Goal: Transaction & Acquisition: Download file/media

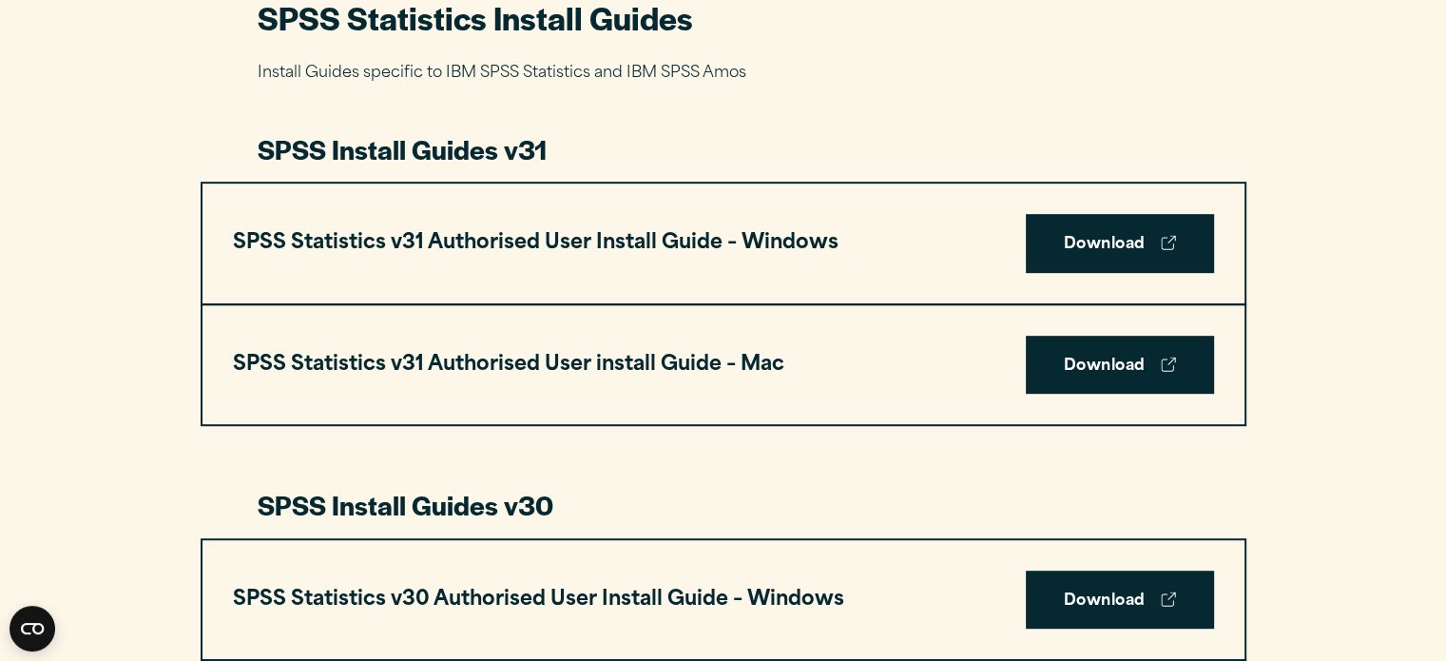
scroll to position [974, 0]
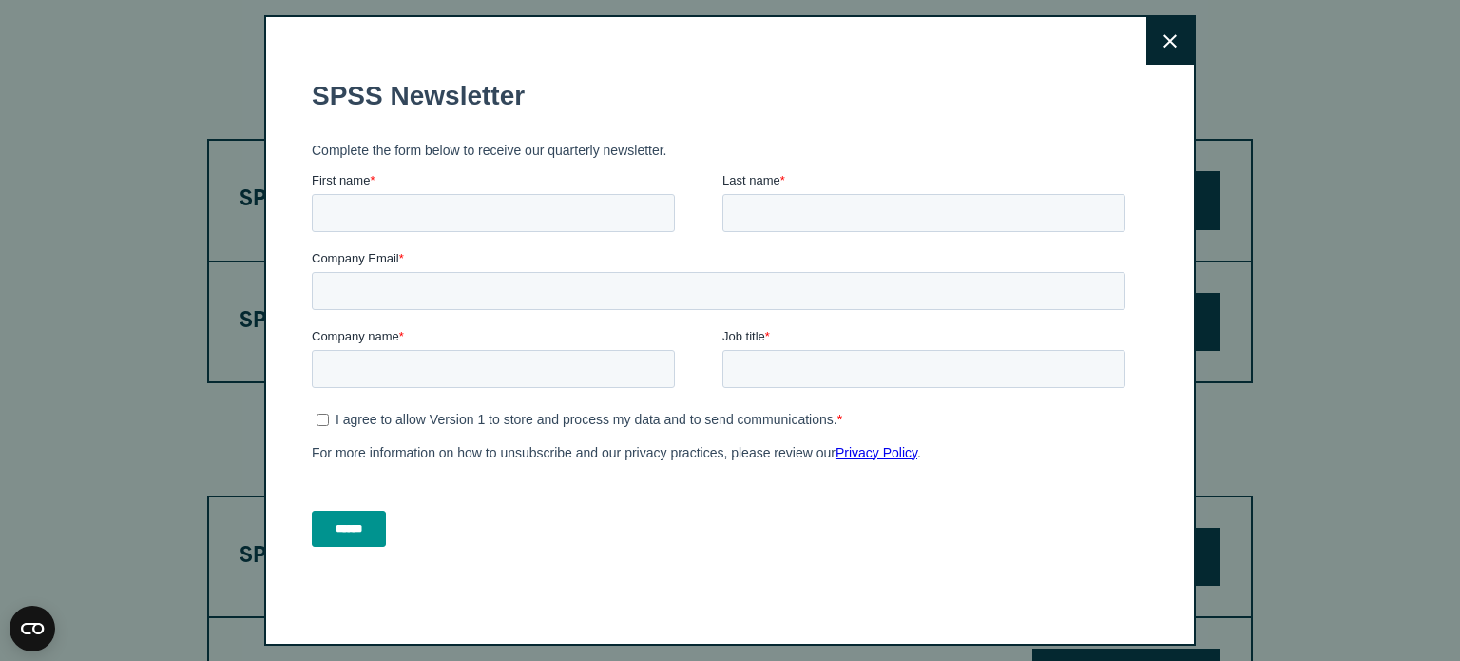
click at [1164, 45] on icon at bounding box center [1170, 40] width 13 height 13
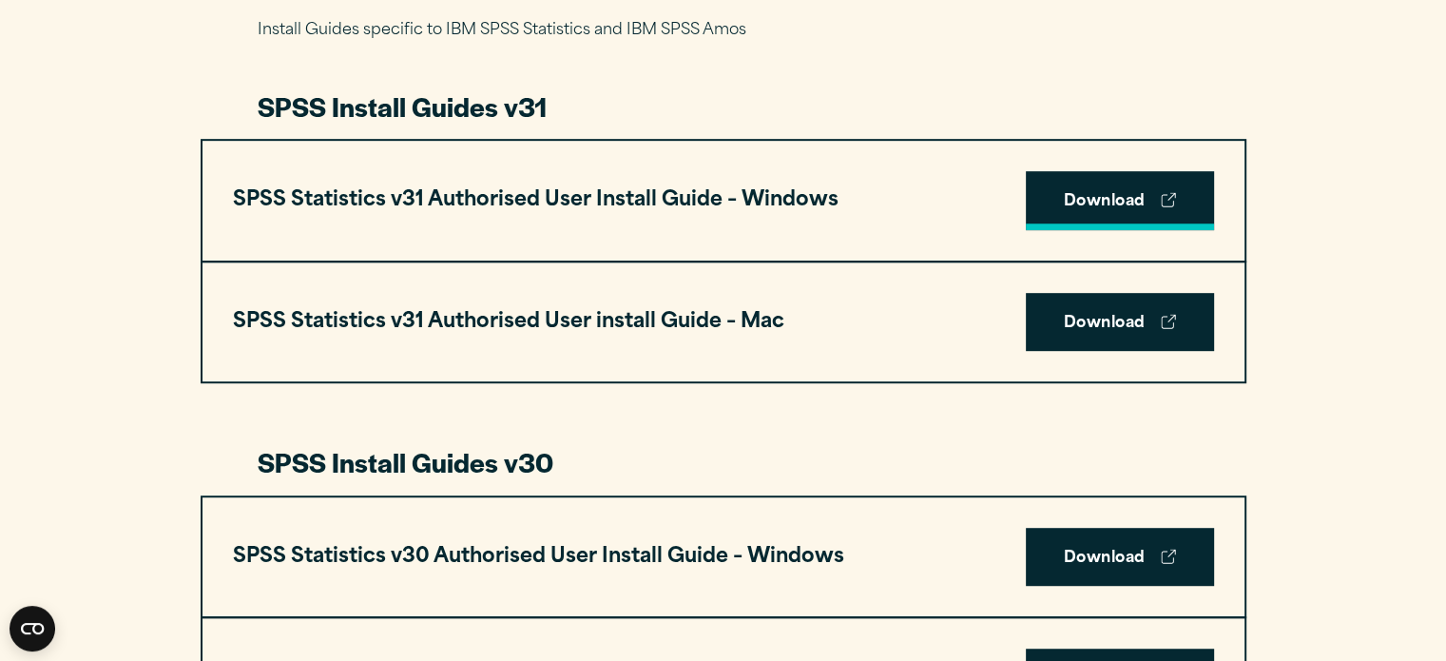
click at [1085, 193] on link "Download" at bounding box center [1120, 200] width 188 height 59
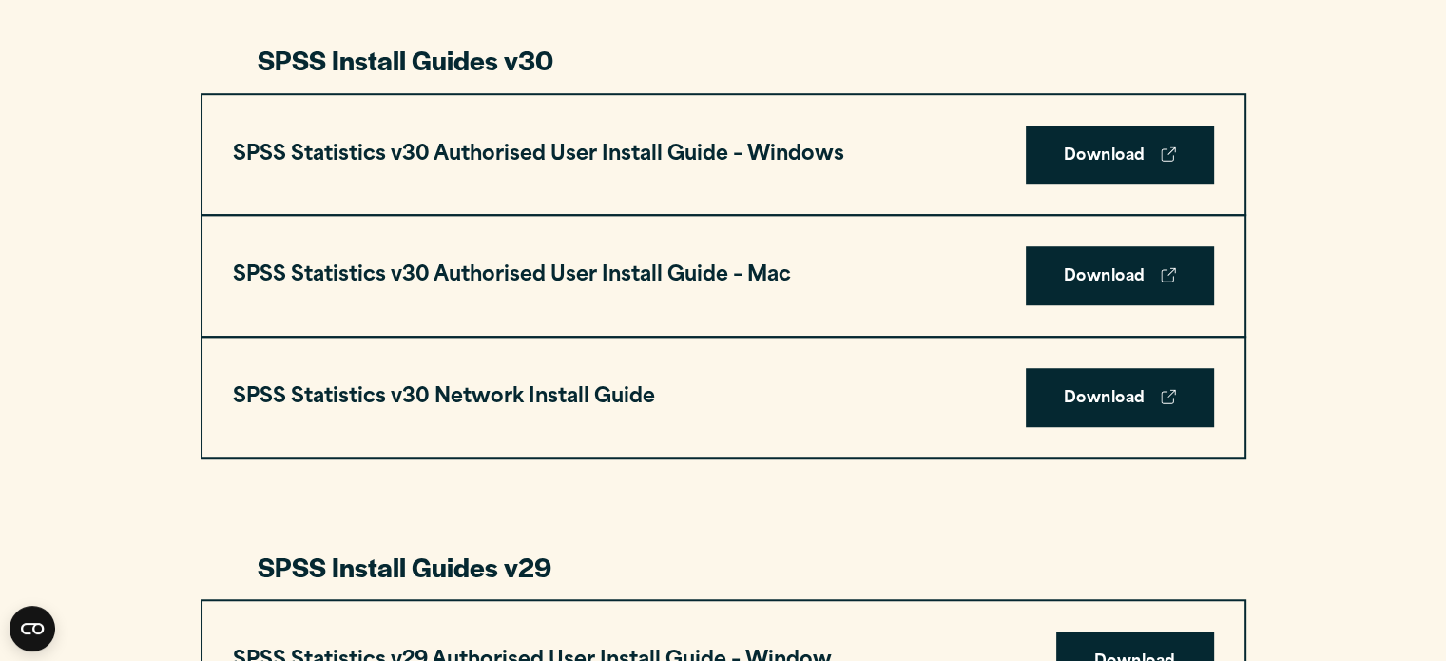
scroll to position [1397, 0]
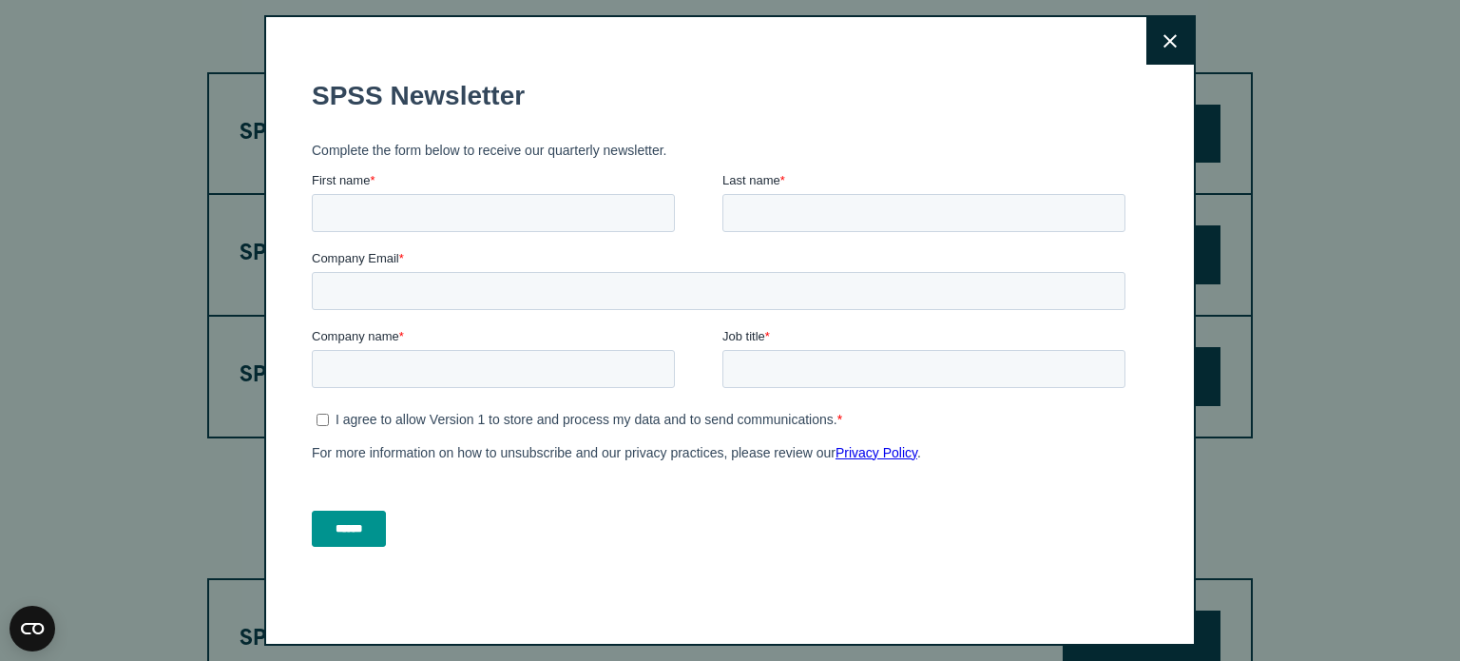
click at [1173, 30] on button "Close" at bounding box center [1171, 41] width 48 height 48
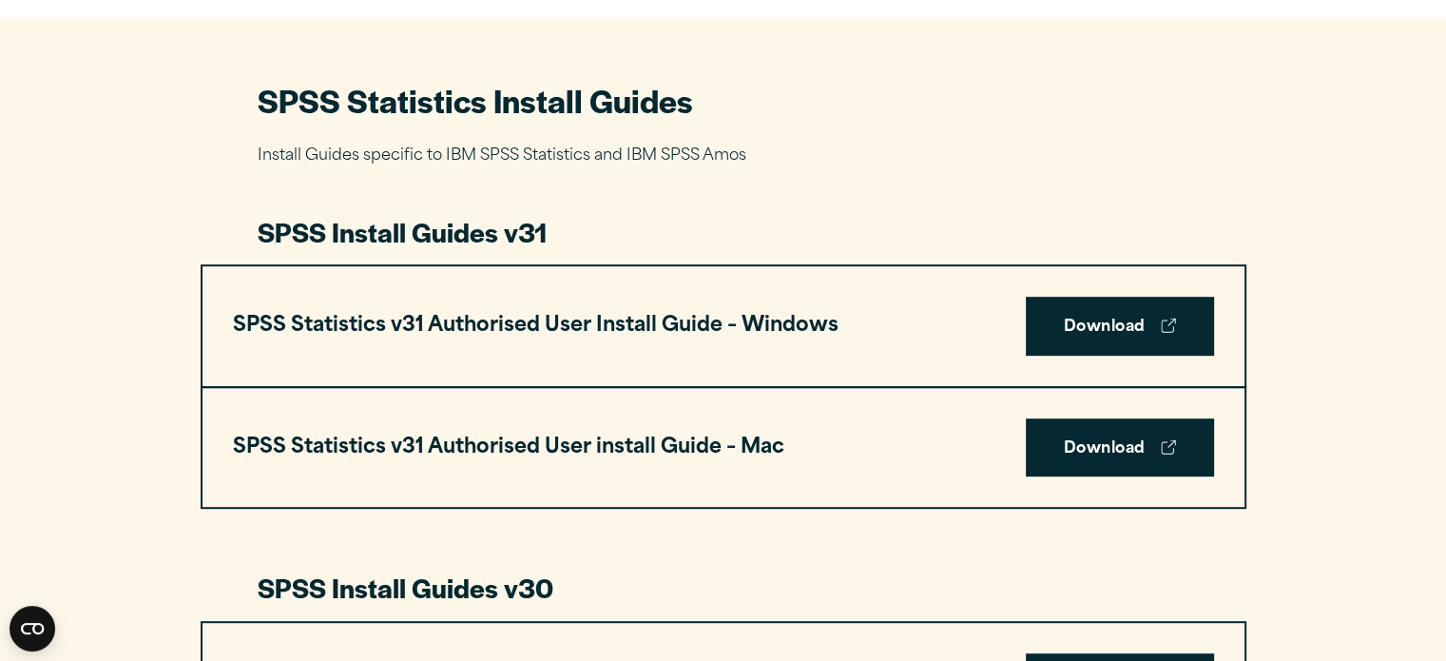
scroll to position [842, 0]
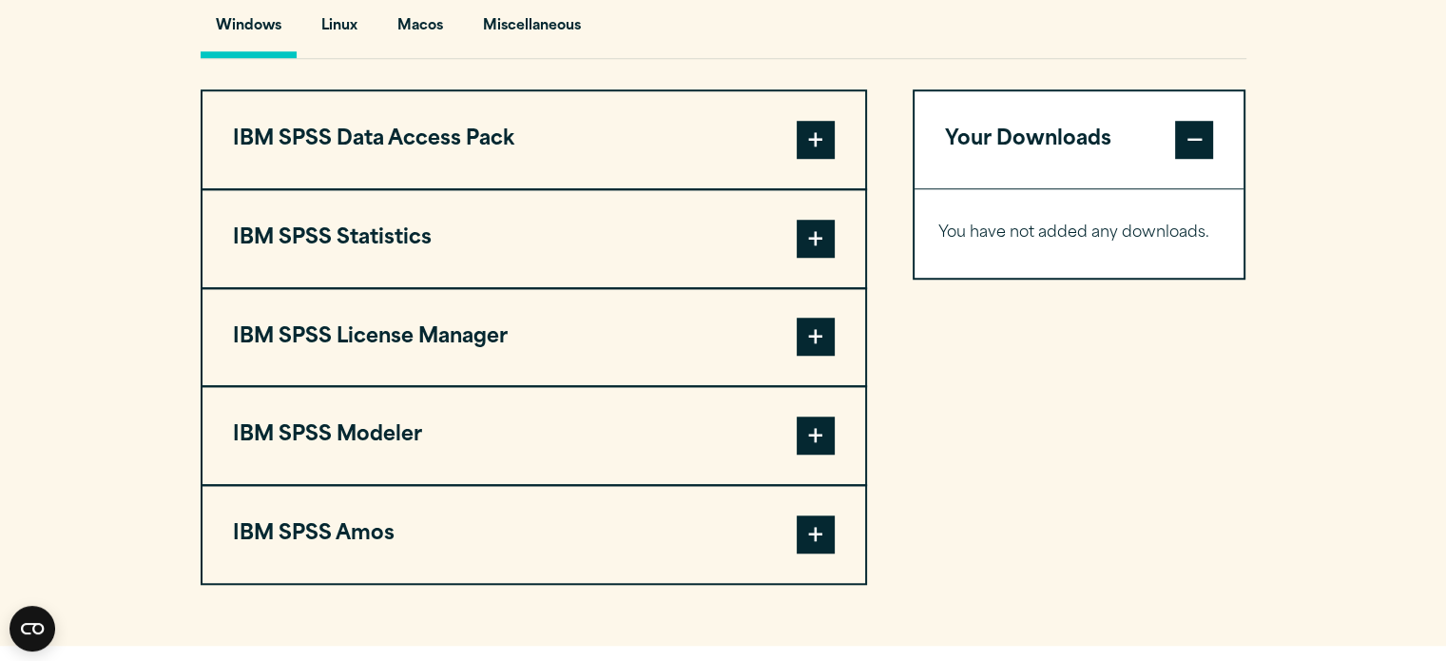
scroll to position [1456, 0]
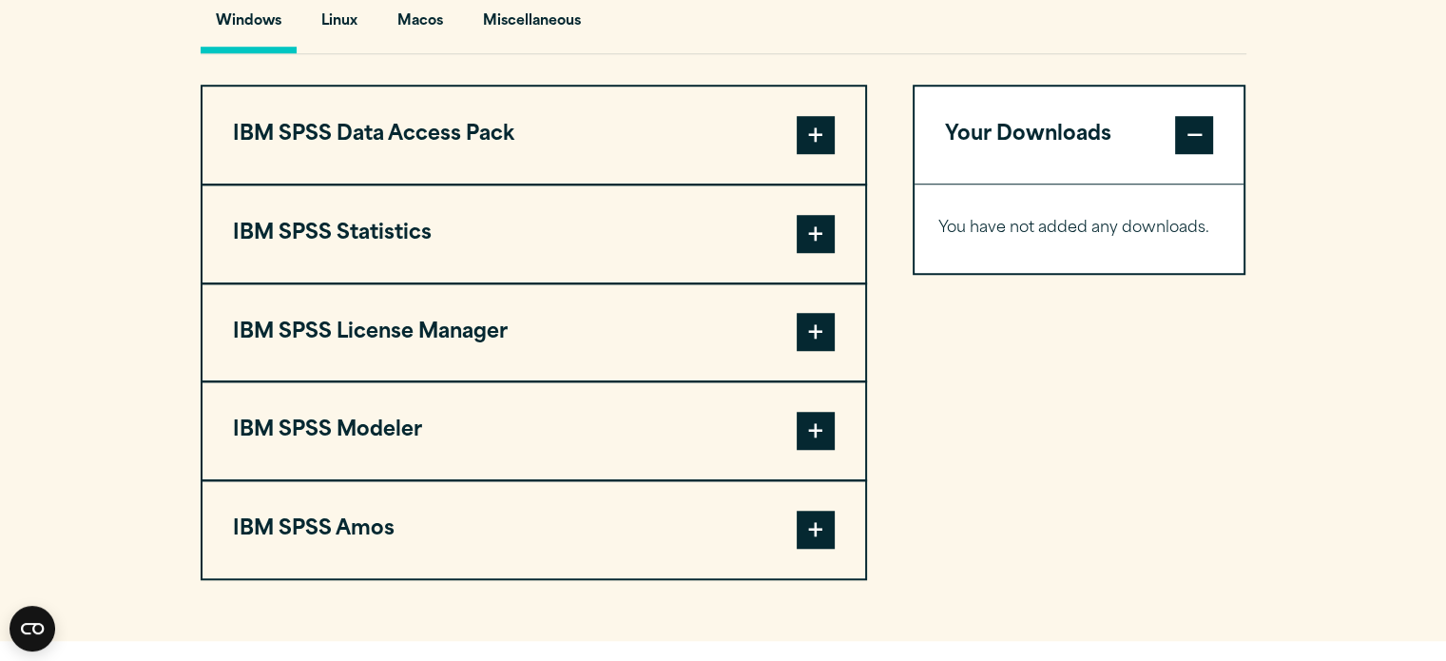
click at [480, 208] on button "IBM SPSS Statistics" at bounding box center [534, 233] width 663 height 97
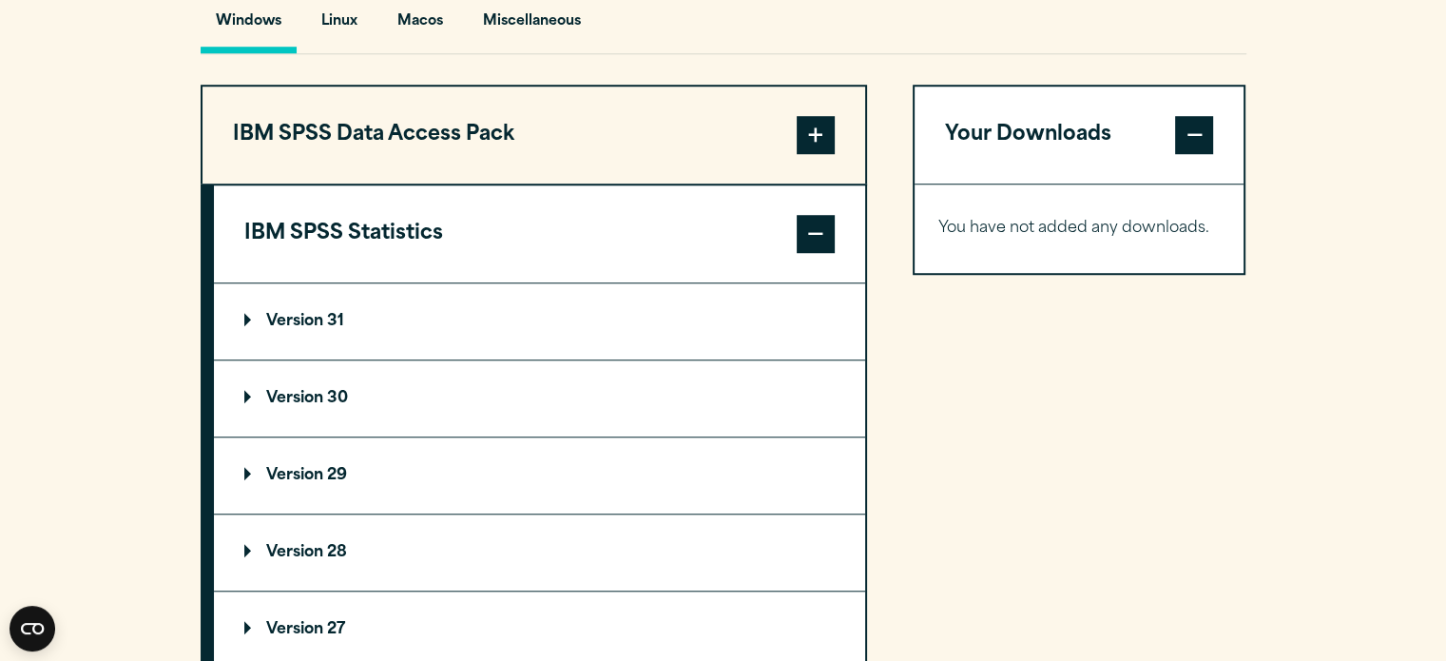
click at [355, 309] on summary "Version 31" at bounding box center [539, 321] width 651 height 76
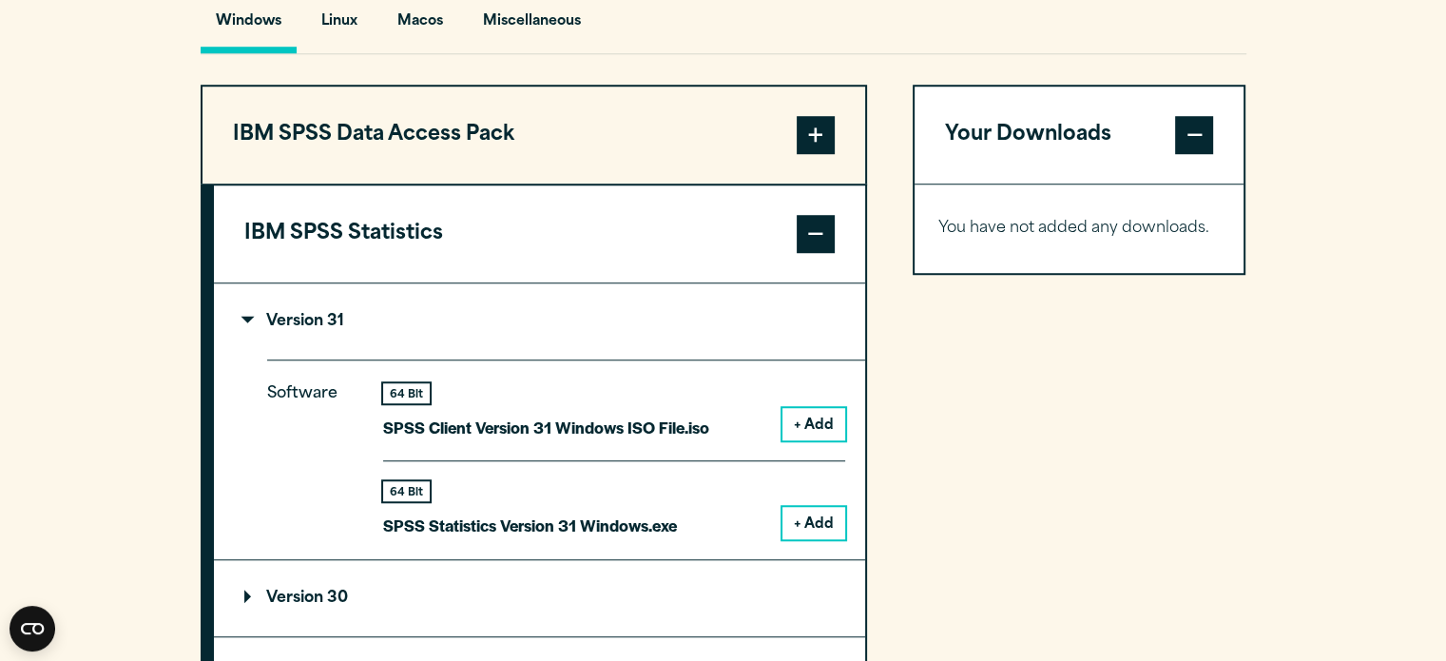
click at [821, 522] on button "+ Add" at bounding box center [814, 523] width 63 height 32
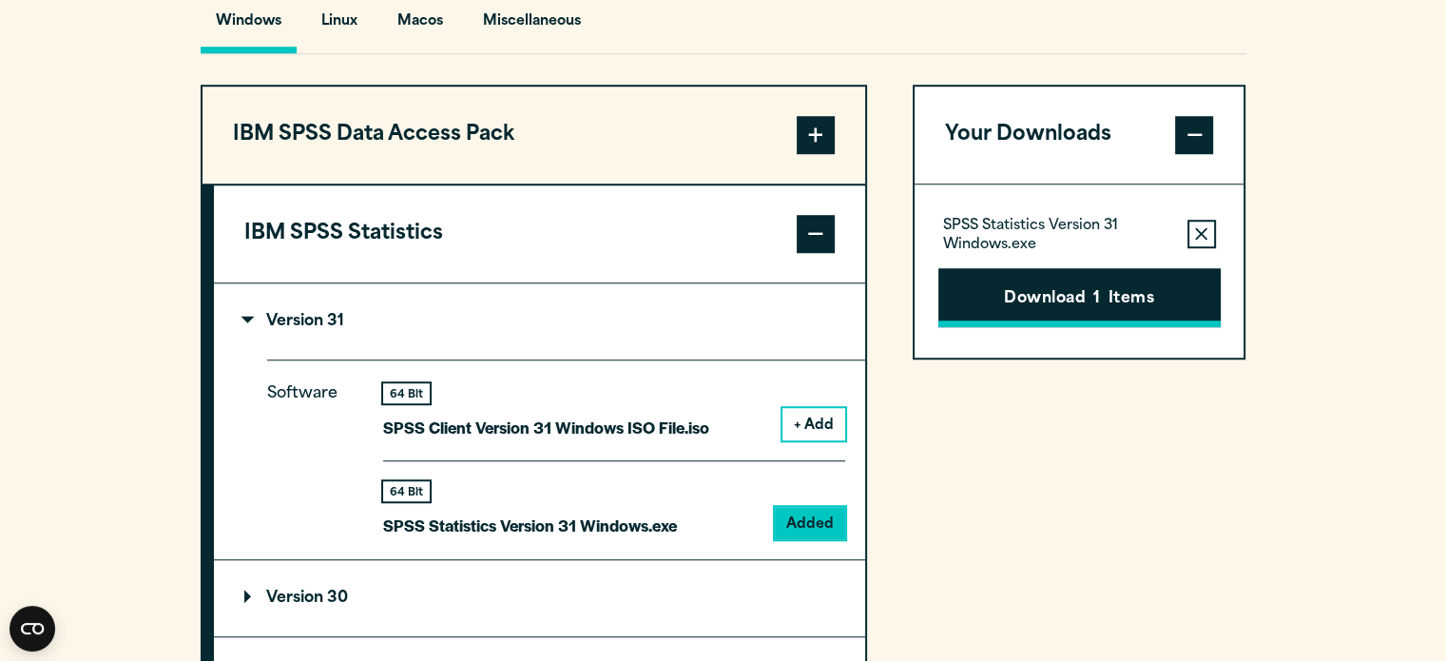
click at [1141, 300] on button "Download 1 Items" at bounding box center [1079, 297] width 282 height 59
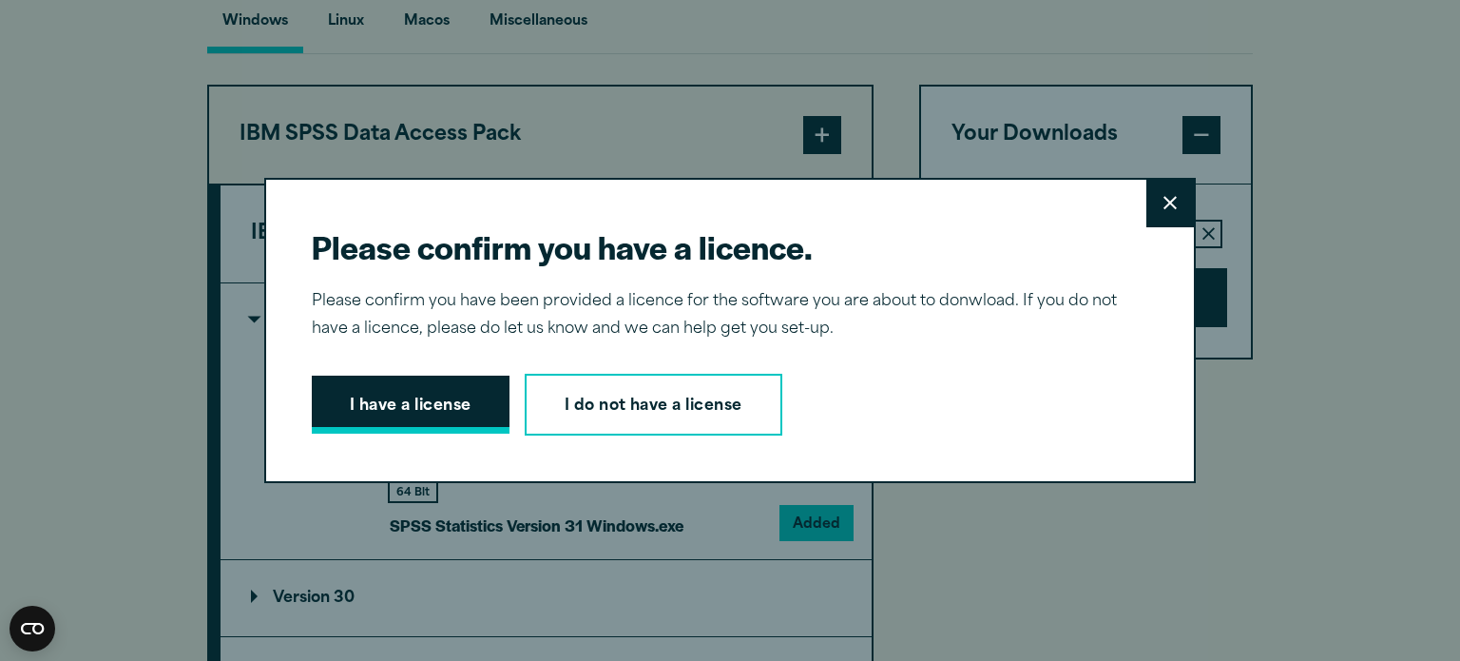
click at [390, 411] on button "I have a license" at bounding box center [411, 405] width 198 height 59
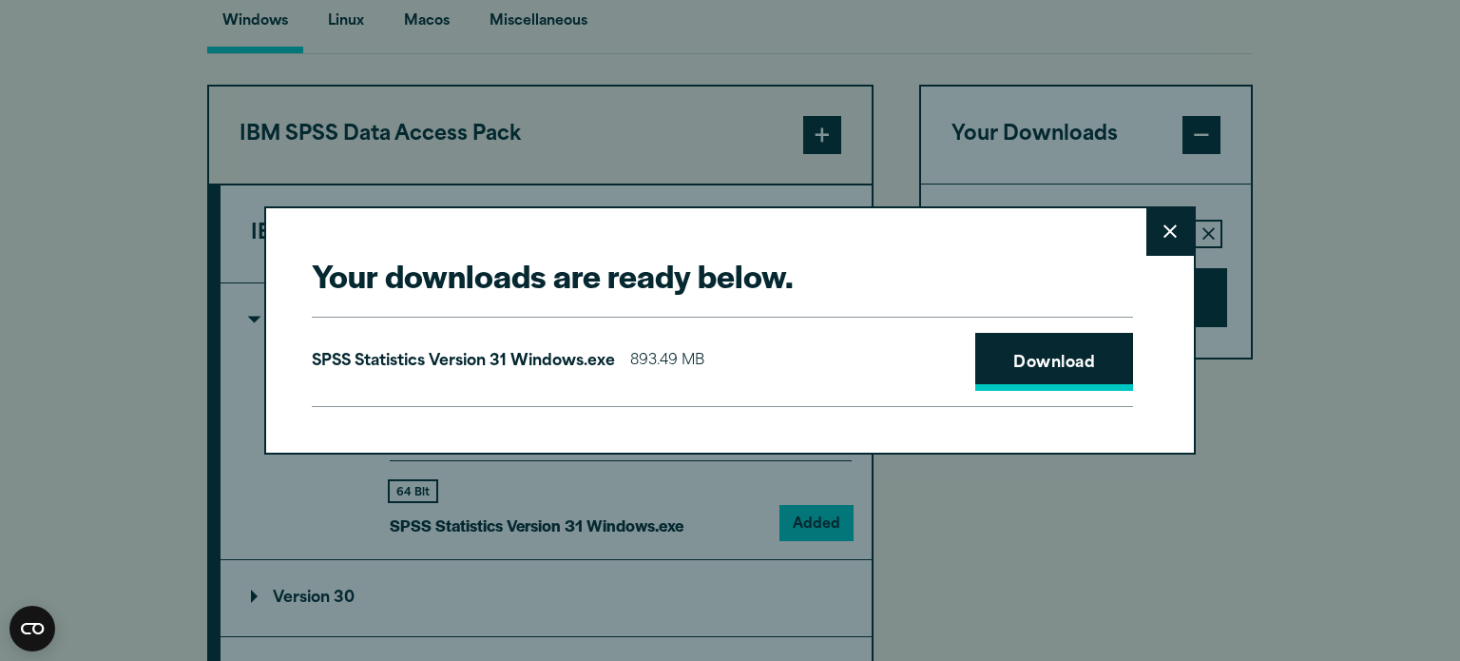
click at [1068, 374] on link "Download" at bounding box center [1055, 362] width 158 height 59
click at [1175, 244] on button "Close" at bounding box center [1171, 232] width 48 height 48
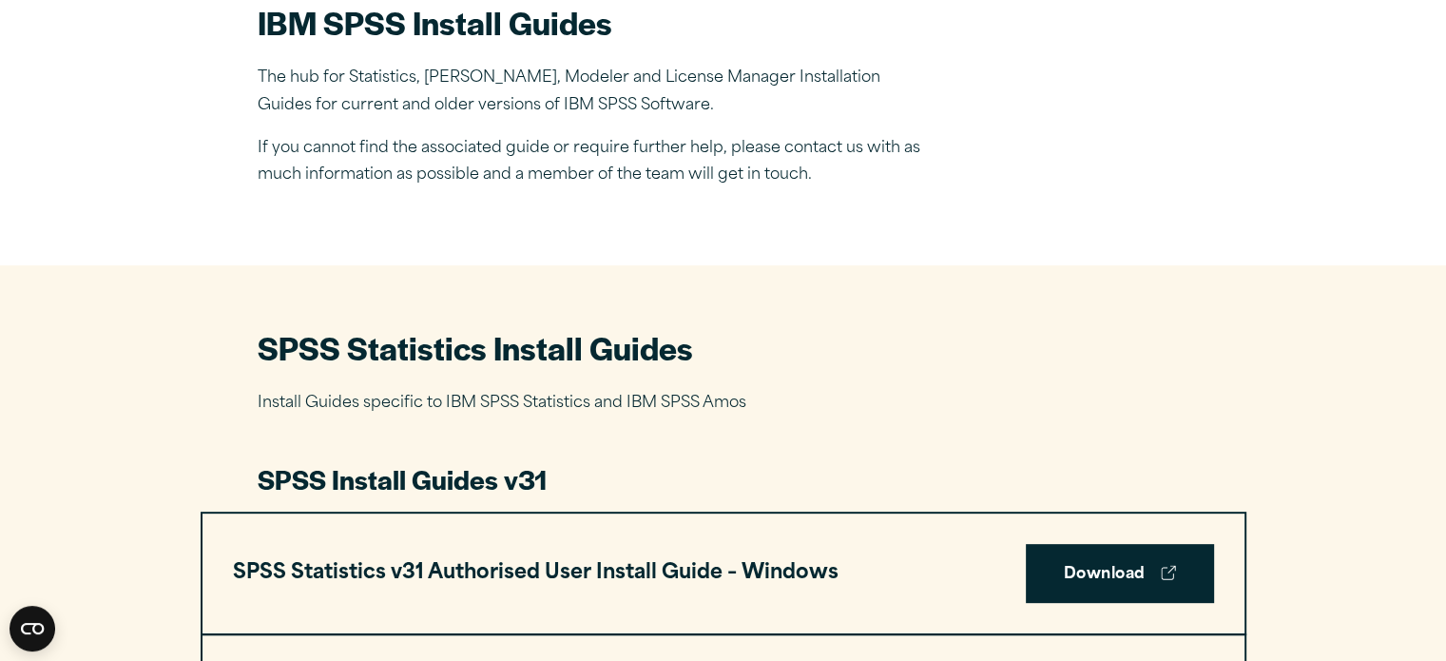
scroll to position [571, 0]
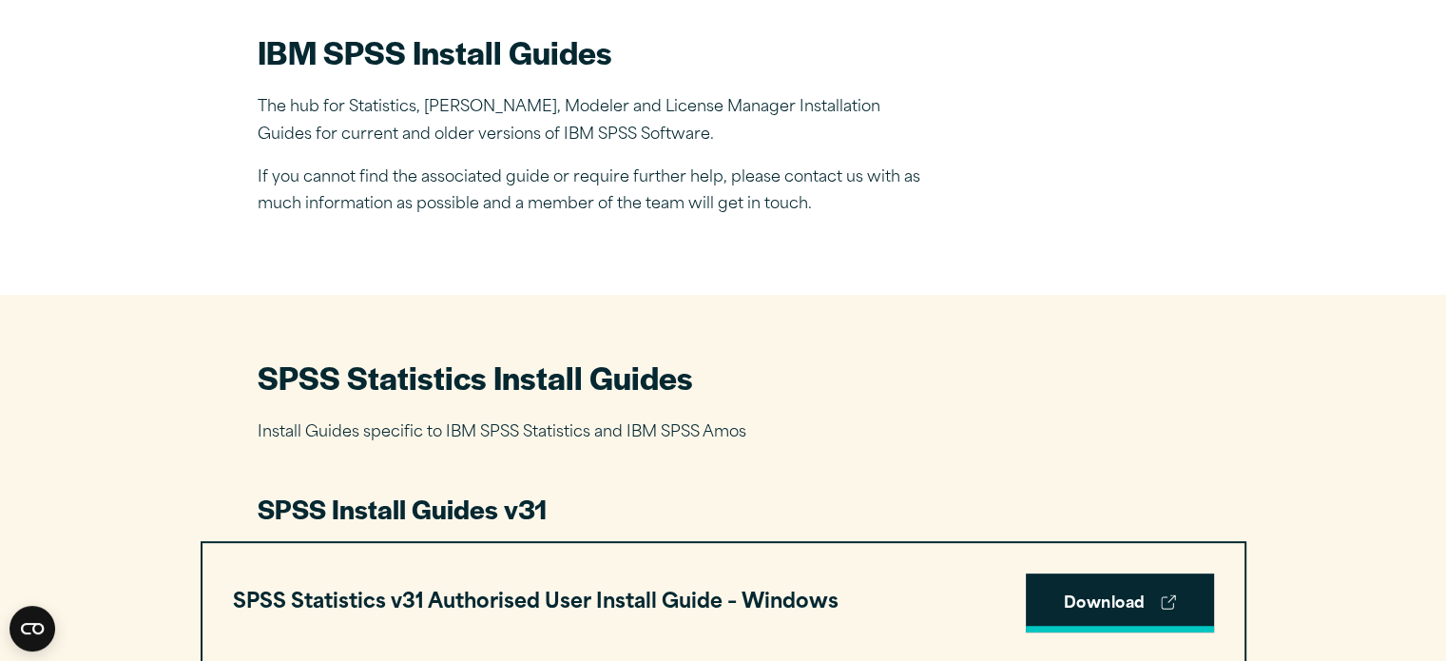
click at [1066, 587] on link "Download" at bounding box center [1120, 602] width 188 height 59
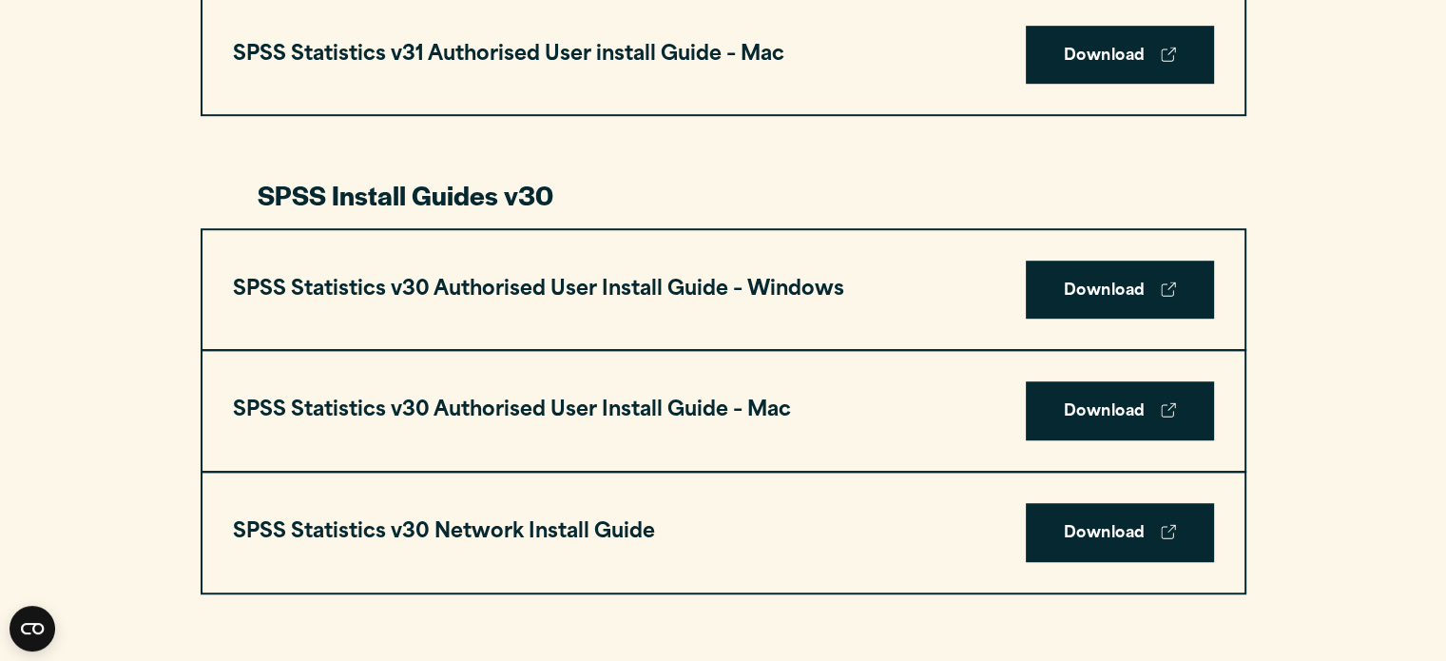
scroll to position [1255, 0]
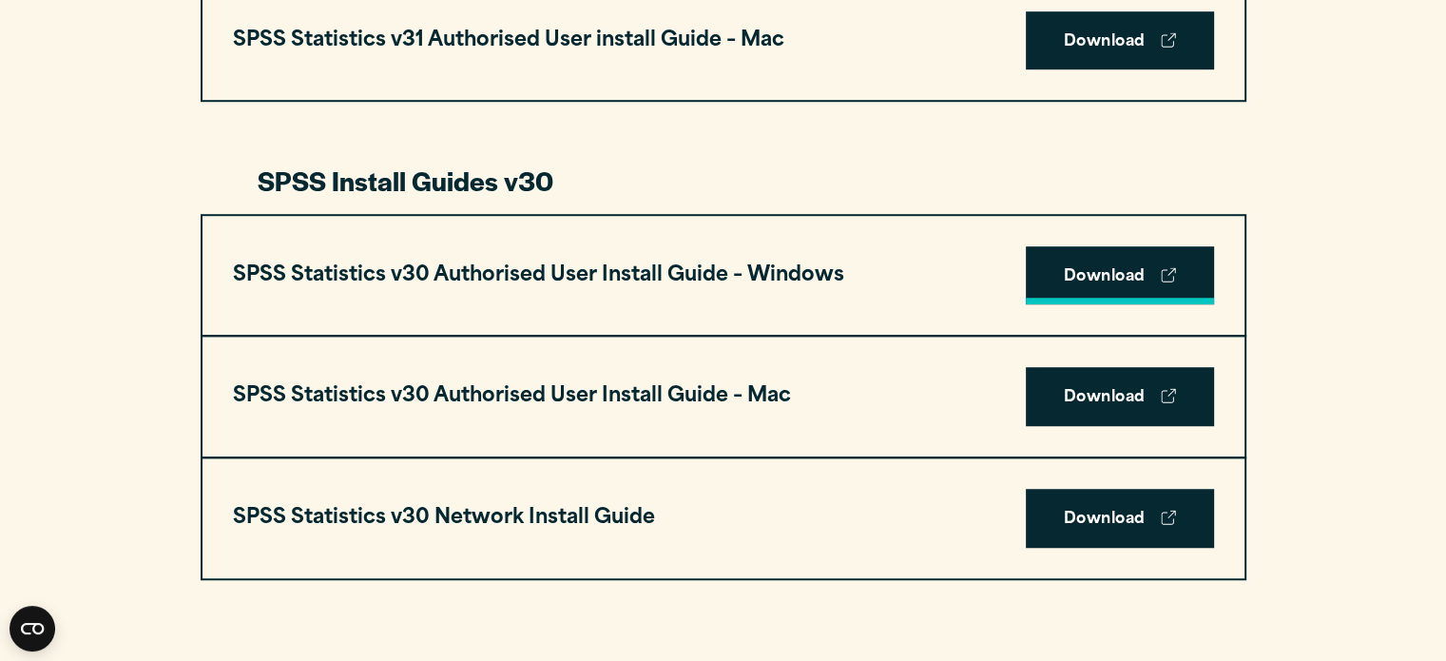
click at [1127, 273] on link "Download" at bounding box center [1120, 275] width 188 height 59
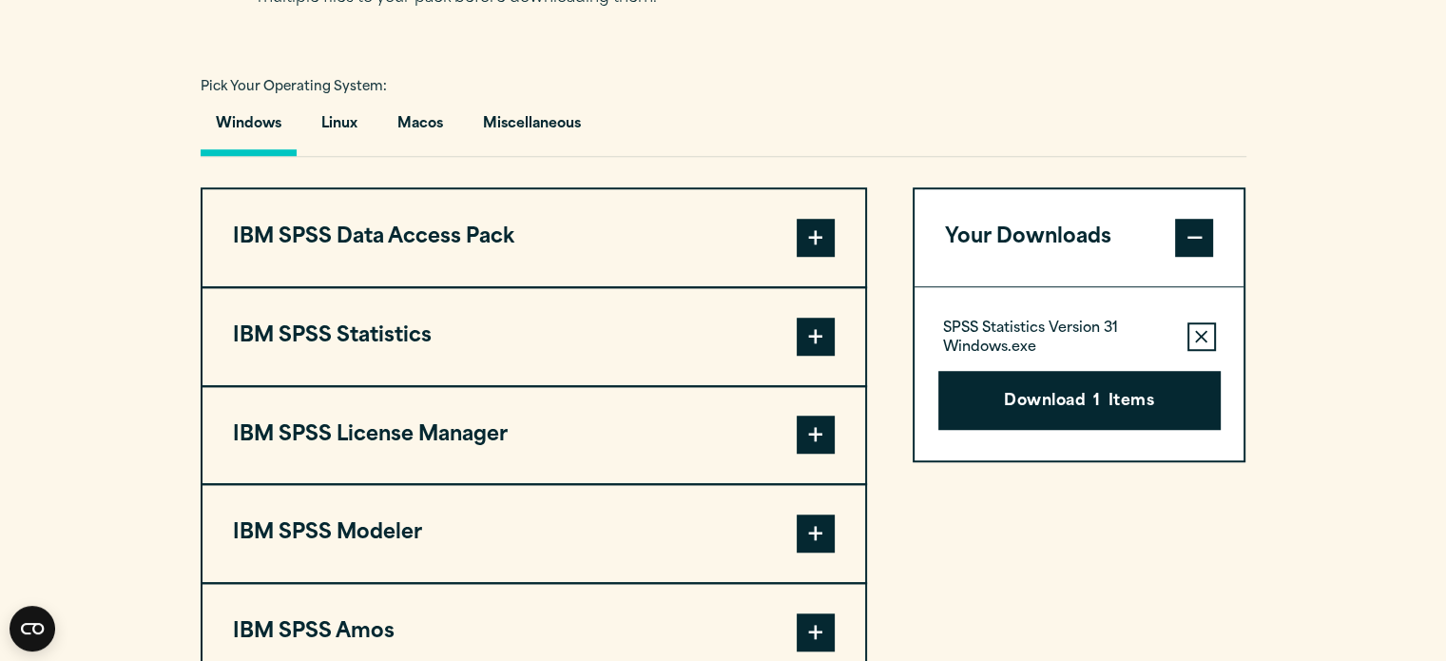
scroll to position [1502, 0]
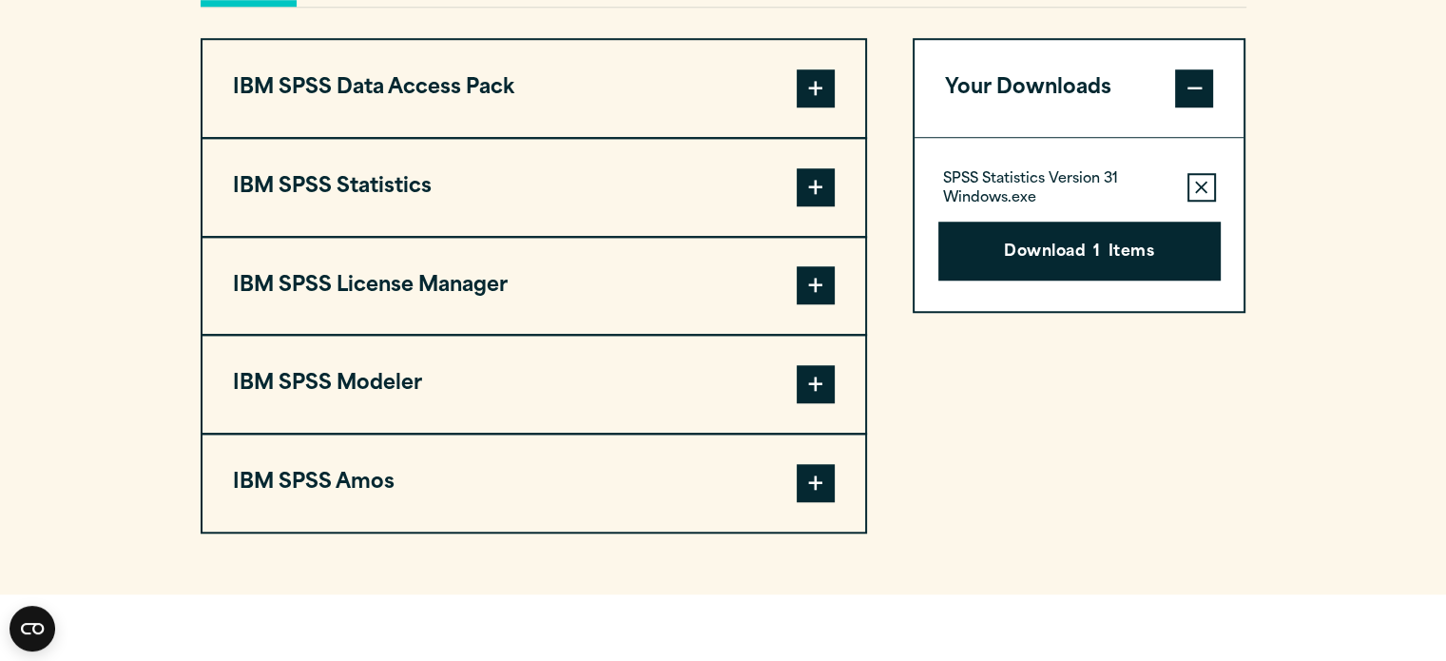
click at [559, 178] on button "IBM SPSS Statistics" at bounding box center [534, 187] width 663 height 97
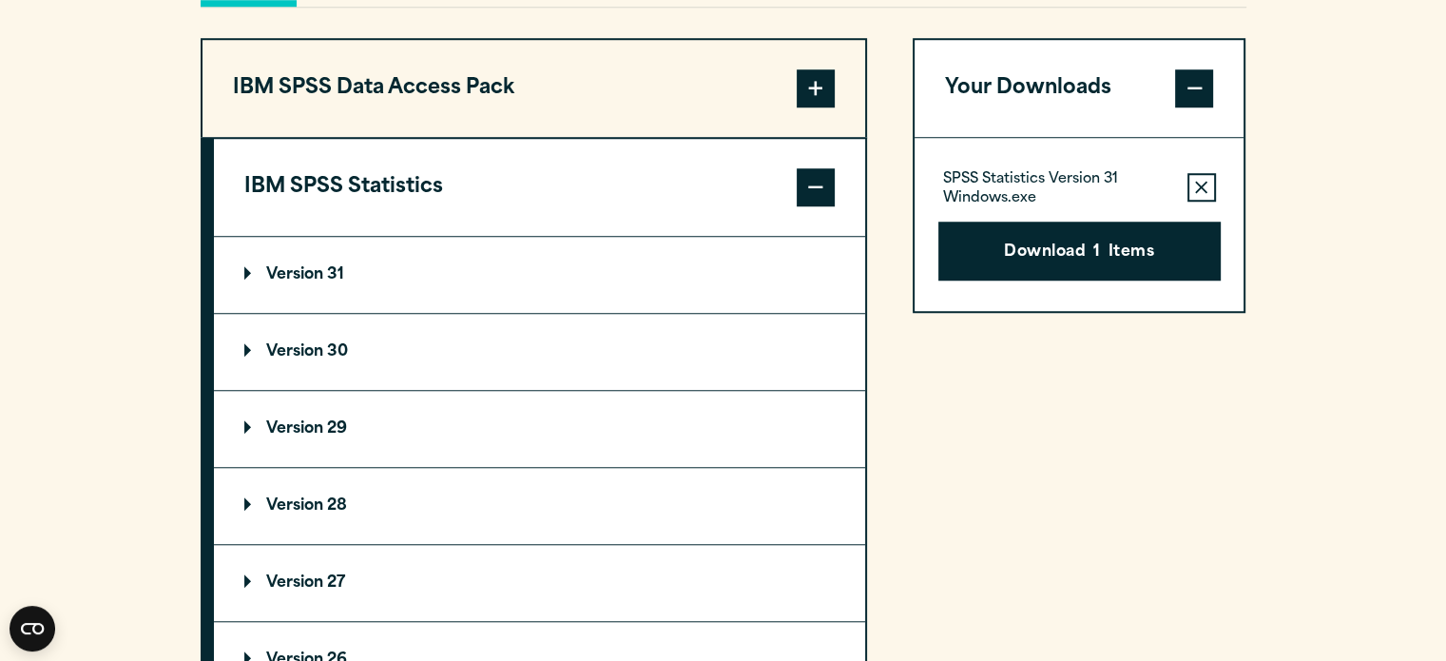
click at [406, 382] on summary "Version 30" at bounding box center [539, 352] width 651 height 76
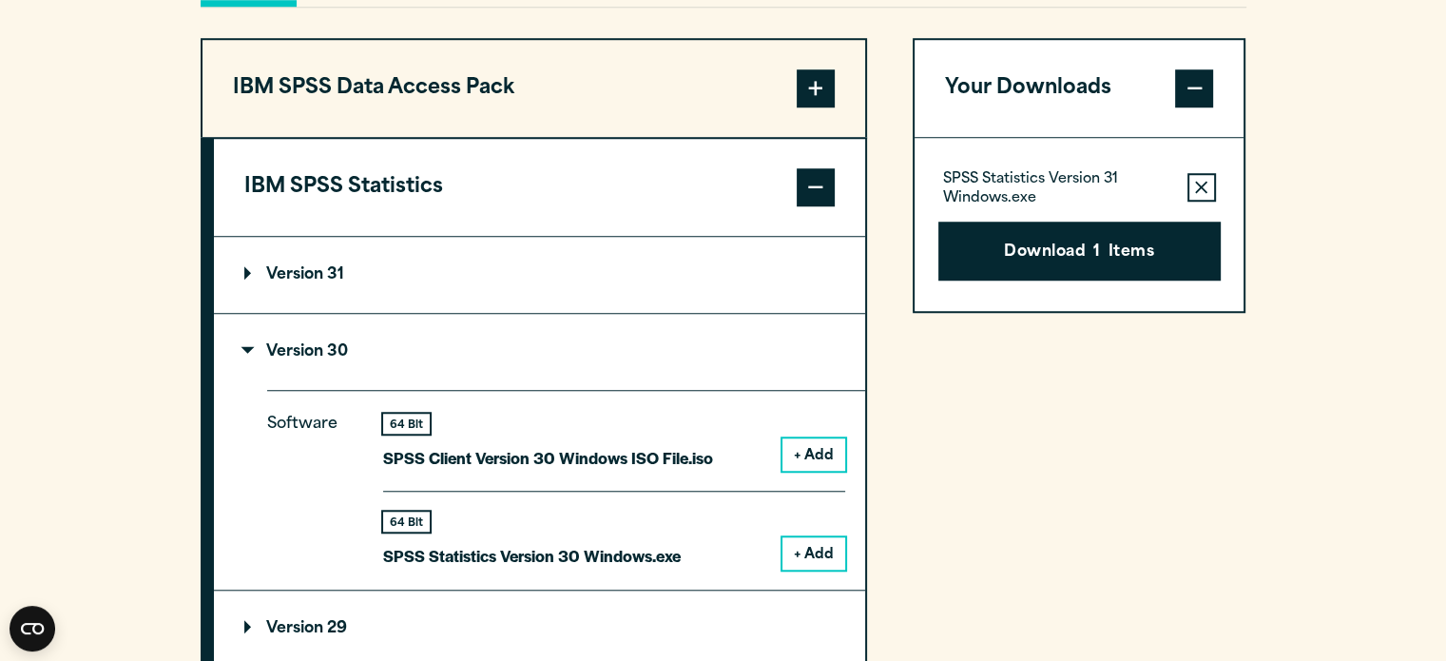
click at [808, 544] on button "+ Add" at bounding box center [814, 553] width 63 height 32
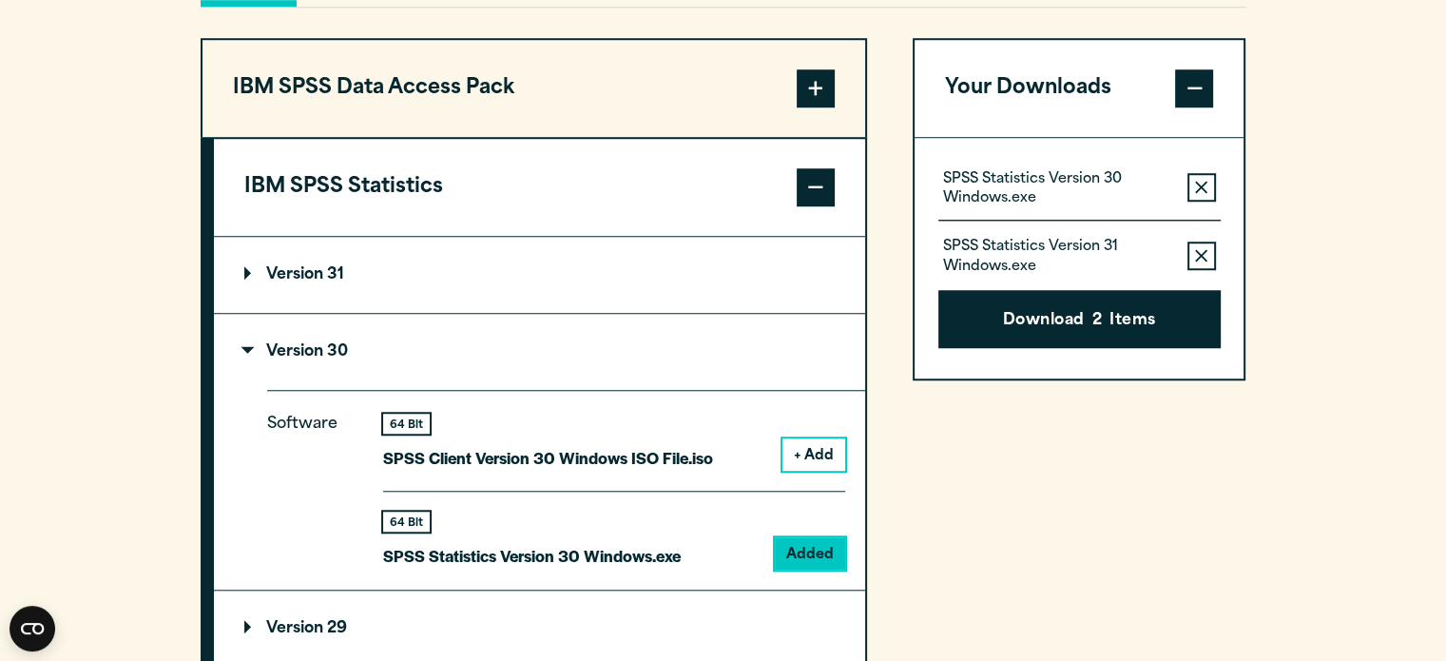
click at [1202, 249] on icon "button" at bounding box center [1201, 255] width 12 height 13
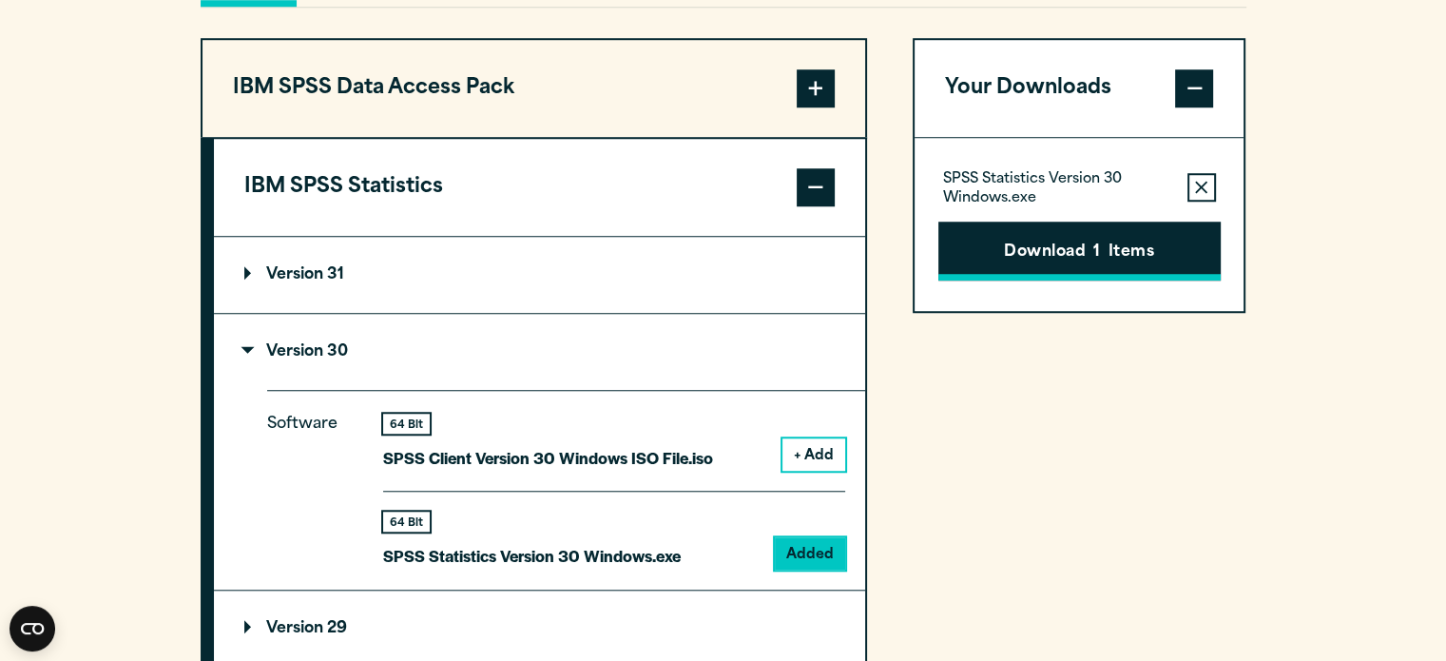
click at [1035, 261] on button "Download 1 Items" at bounding box center [1079, 251] width 282 height 59
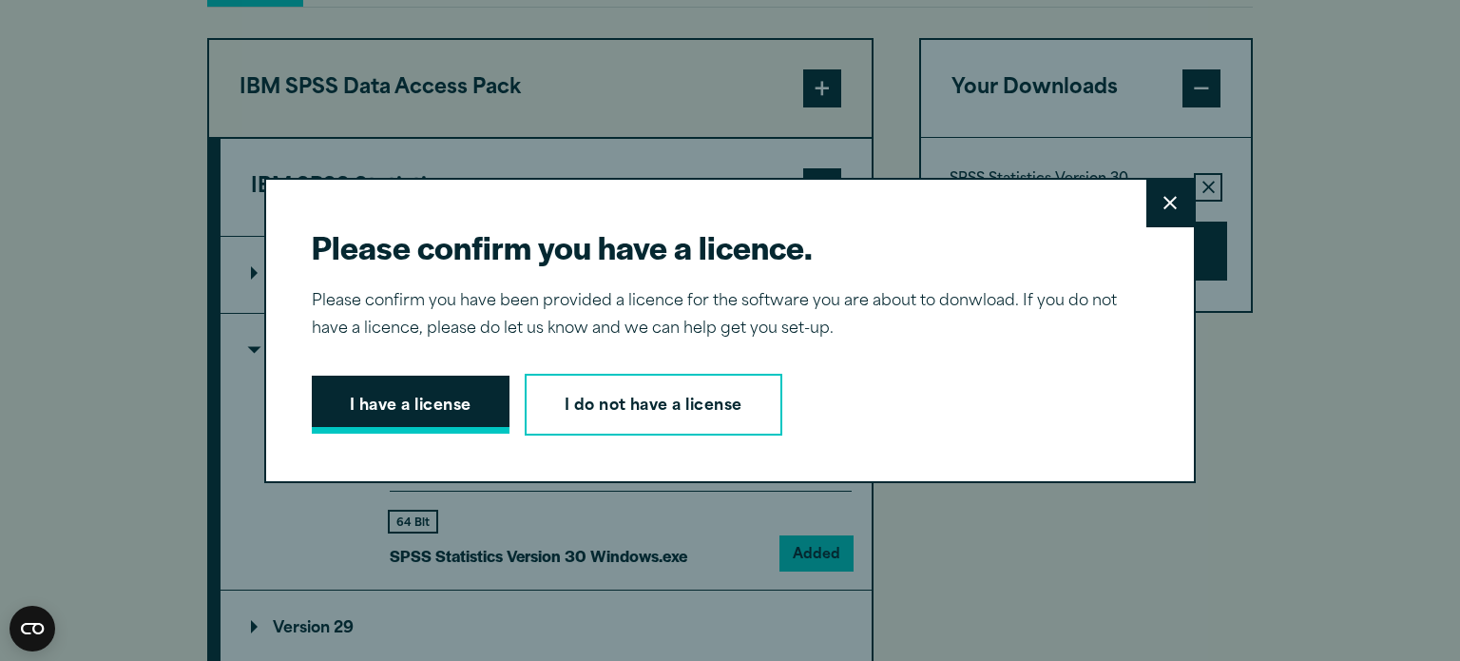
click at [384, 410] on button "I have a license" at bounding box center [411, 405] width 198 height 59
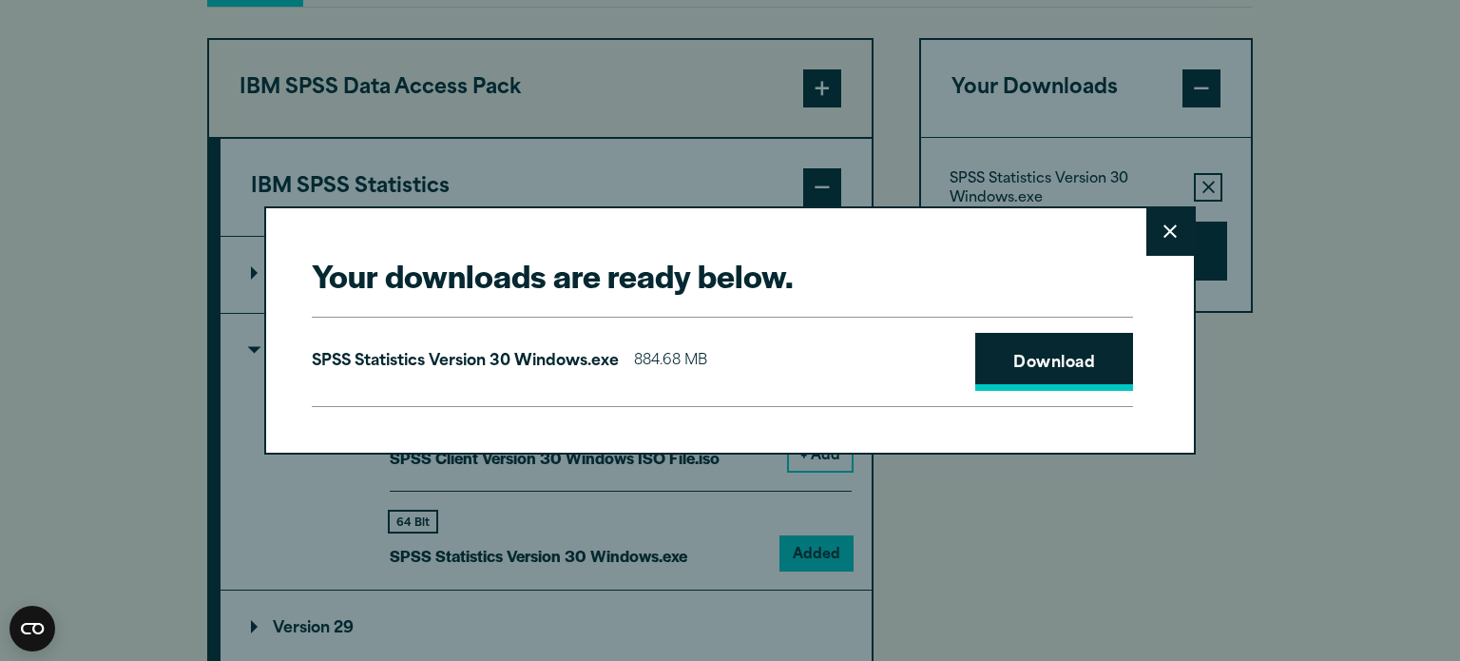
click at [1021, 356] on link "Download" at bounding box center [1055, 362] width 158 height 59
click at [1351, 197] on div "Your downloads are ready below. Close SPSS Statistics Version 30 Windows.exe 88…" at bounding box center [730, 330] width 1460 height 661
